Goal: Check status

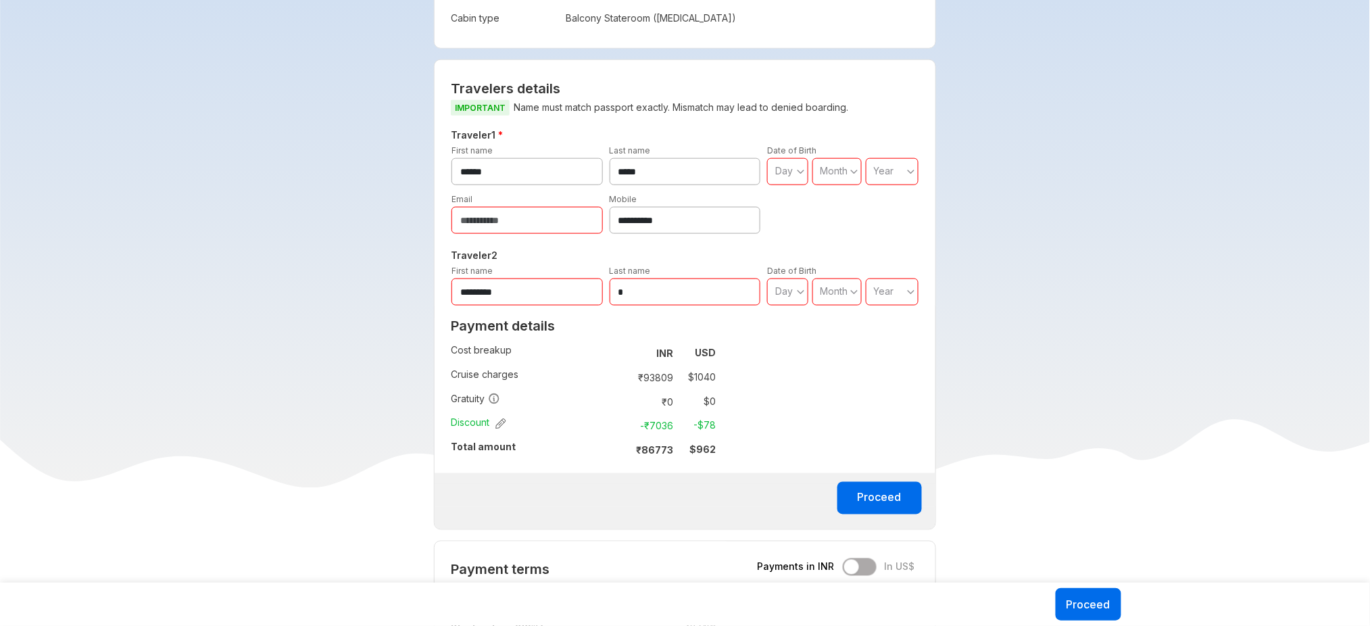
scroll to position [507, 0]
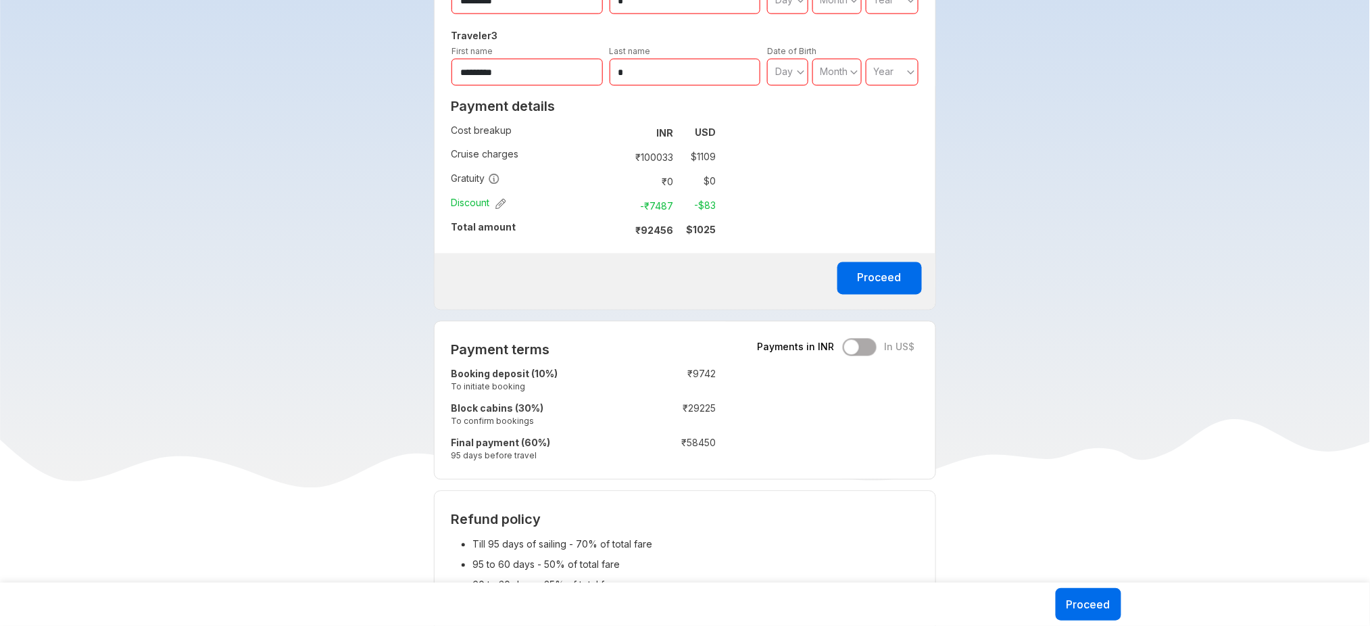
scroll to position [795, 0]
